Goal: Find specific page/section: Find specific page/section

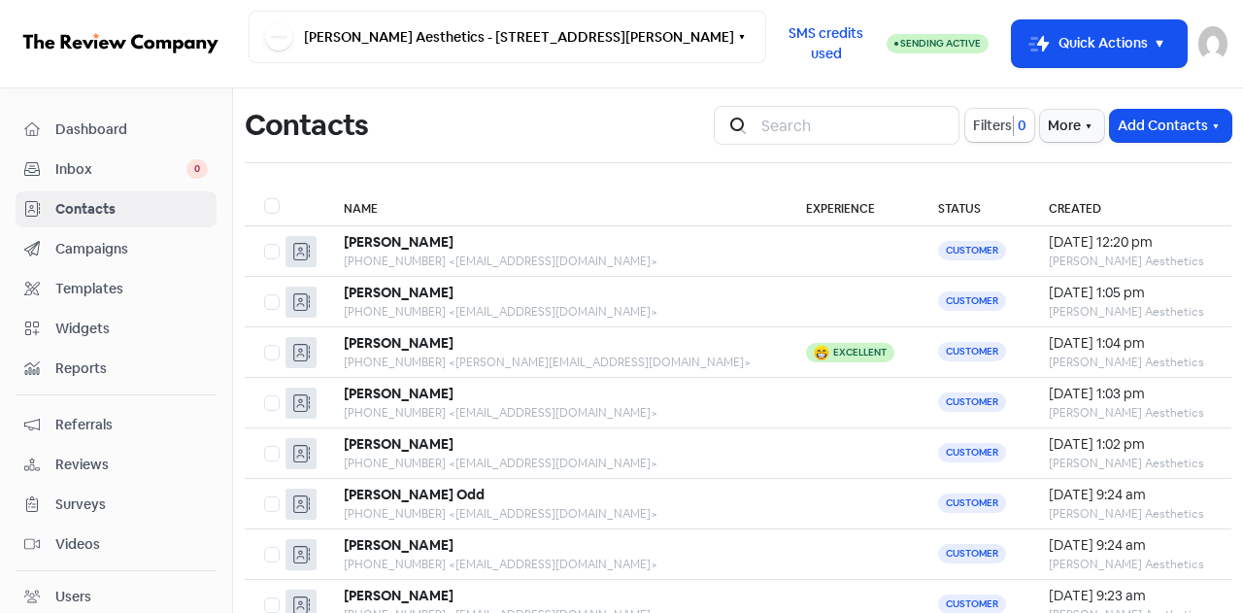
click at [774, 121] on input "search" at bounding box center [855, 125] width 210 height 39
click at [100, 124] on span "Dashboard" at bounding box center [131, 129] width 152 height 20
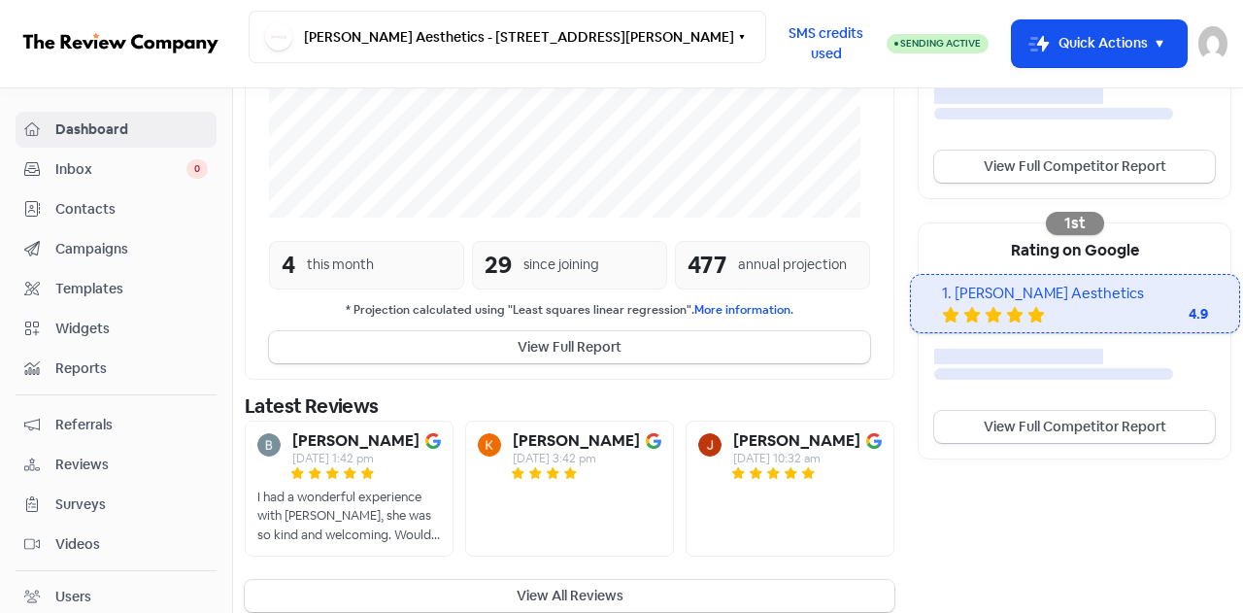
scroll to position [513, 0]
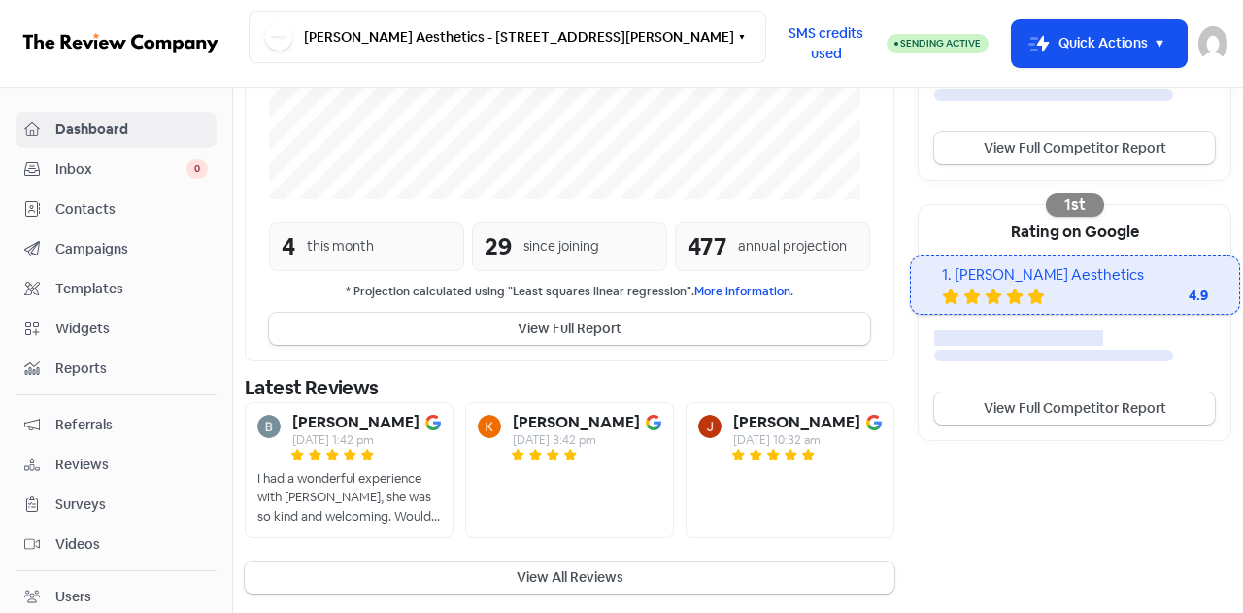
click at [544, 564] on button "View All Reviews" at bounding box center [570, 577] width 650 height 32
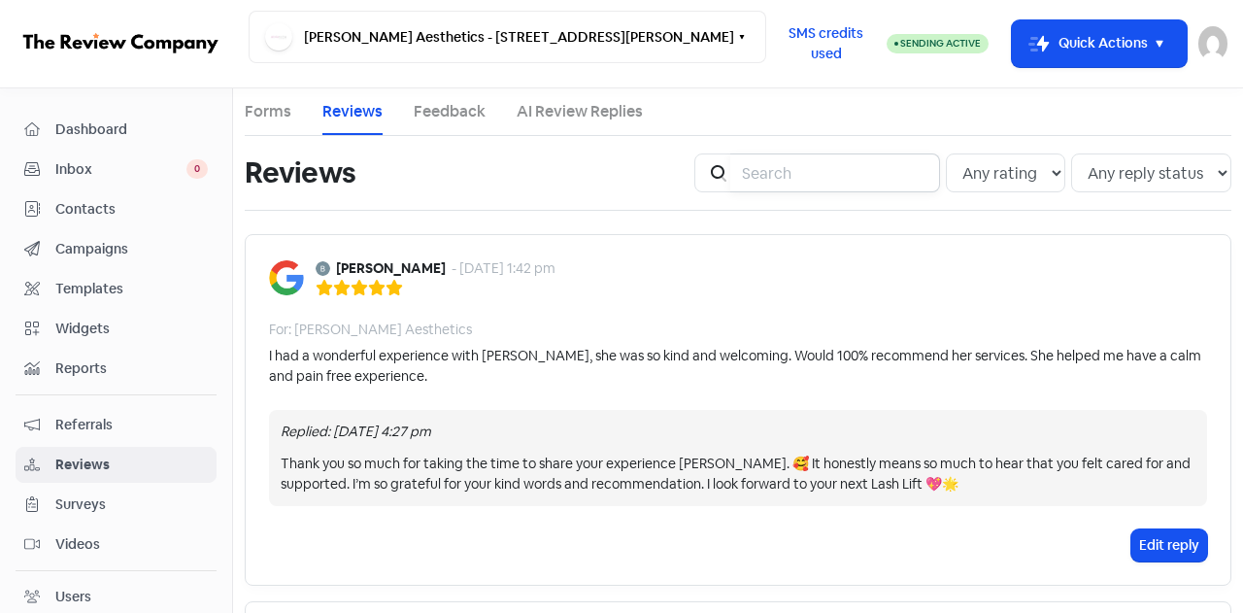
click at [836, 180] on input "search" at bounding box center [835, 172] width 210 height 39
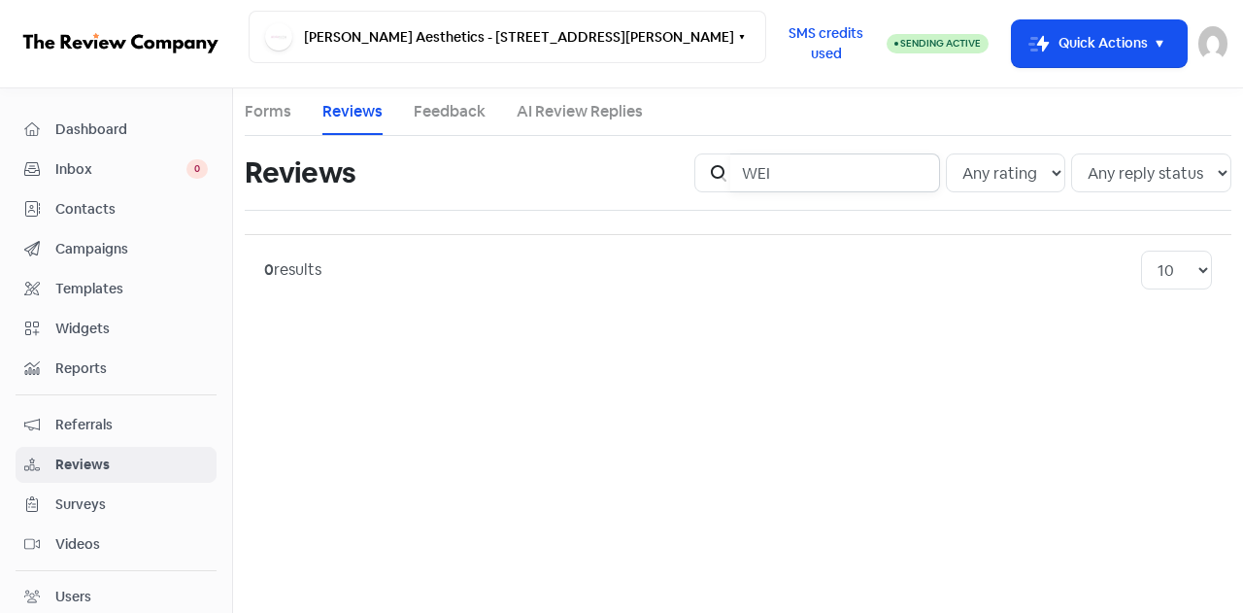
type input "WEI"
click at [68, 204] on span "Contacts" at bounding box center [131, 209] width 152 height 20
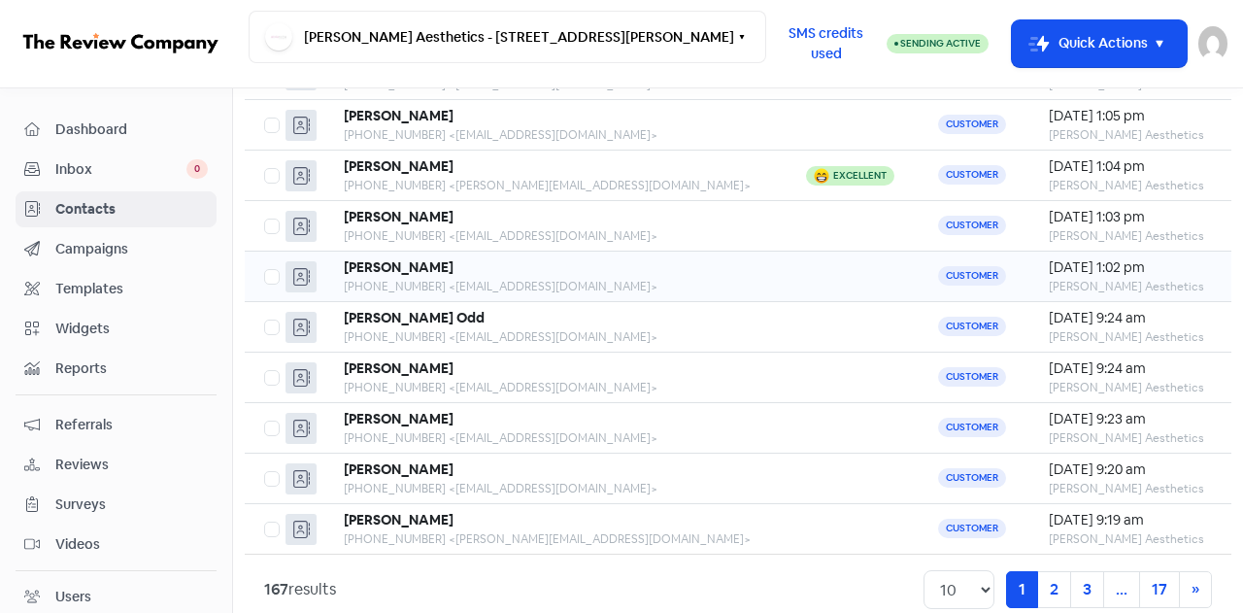
scroll to position [254, 0]
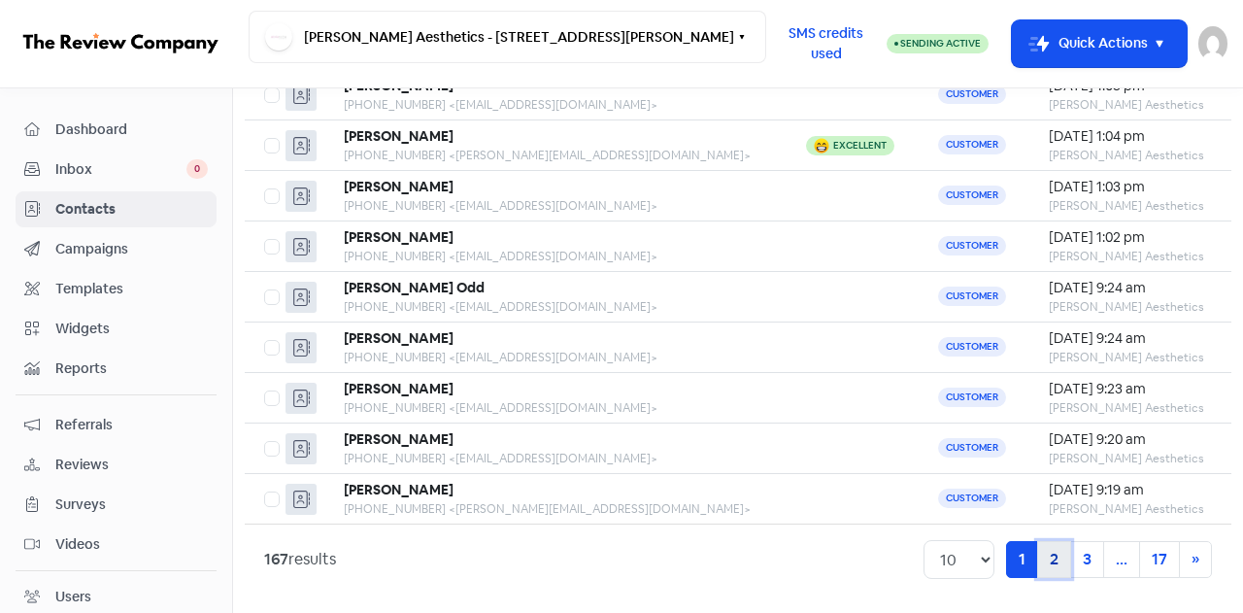
click at [1043, 552] on link "2" at bounding box center [1054, 559] width 34 height 37
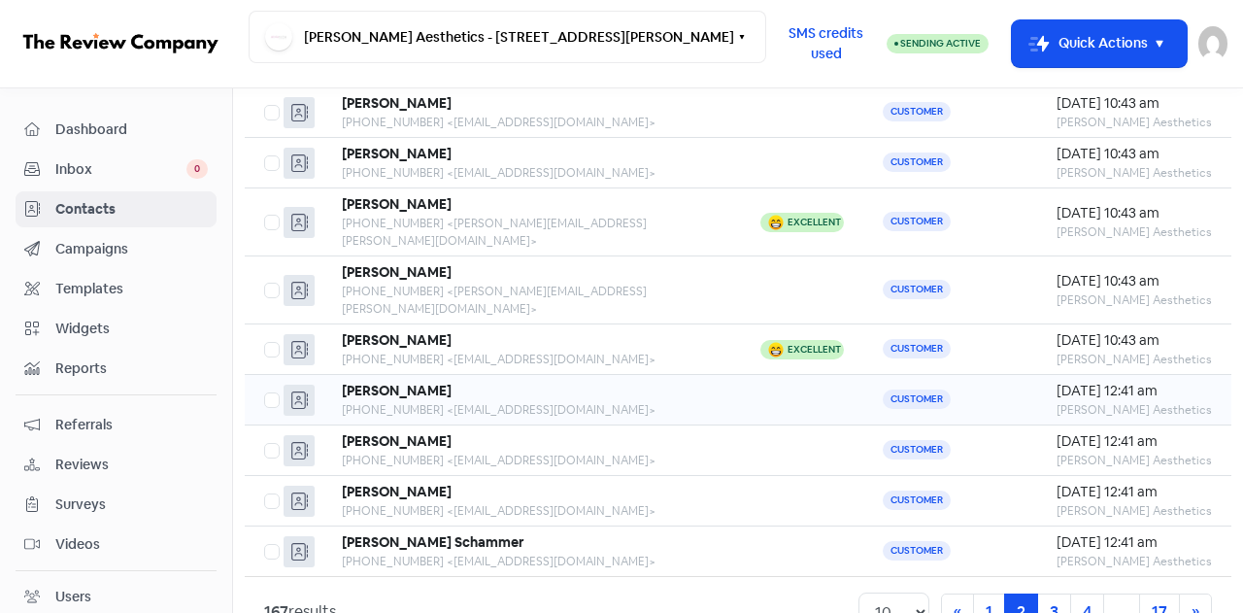
scroll to position [60, 0]
